Goal: Task Accomplishment & Management: Manage account settings

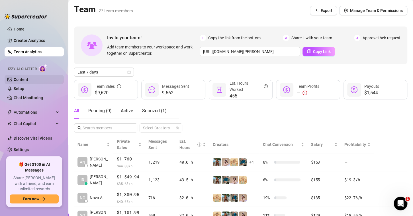
click at [28, 79] on link "Content" at bounding box center [21, 79] width 15 height 5
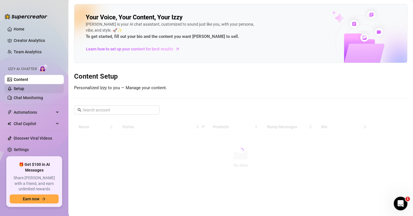
click at [24, 88] on link "Setup" at bounding box center [19, 88] width 11 height 5
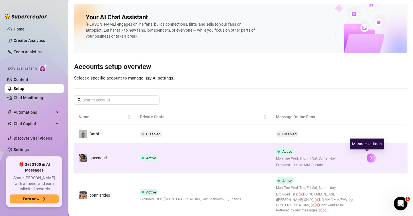
click at [369, 159] on icon "right" at bounding box center [371, 158] width 4 height 4
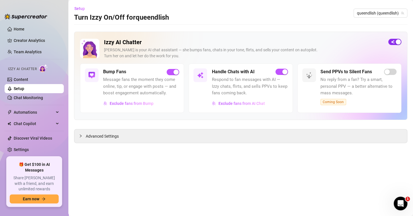
click at [395, 42] on button "button" at bounding box center [394, 42] width 13 height 6
click at [26, 50] on link "Team Analytics" at bounding box center [28, 52] width 28 height 5
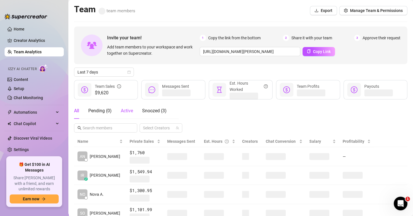
click at [126, 112] on span "Active" at bounding box center [127, 110] width 12 height 5
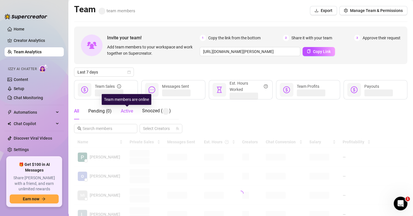
click at [123, 112] on span "Active" at bounding box center [127, 110] width 12 height 5
